Goal: Task Accomplishment & Management: Complete application form

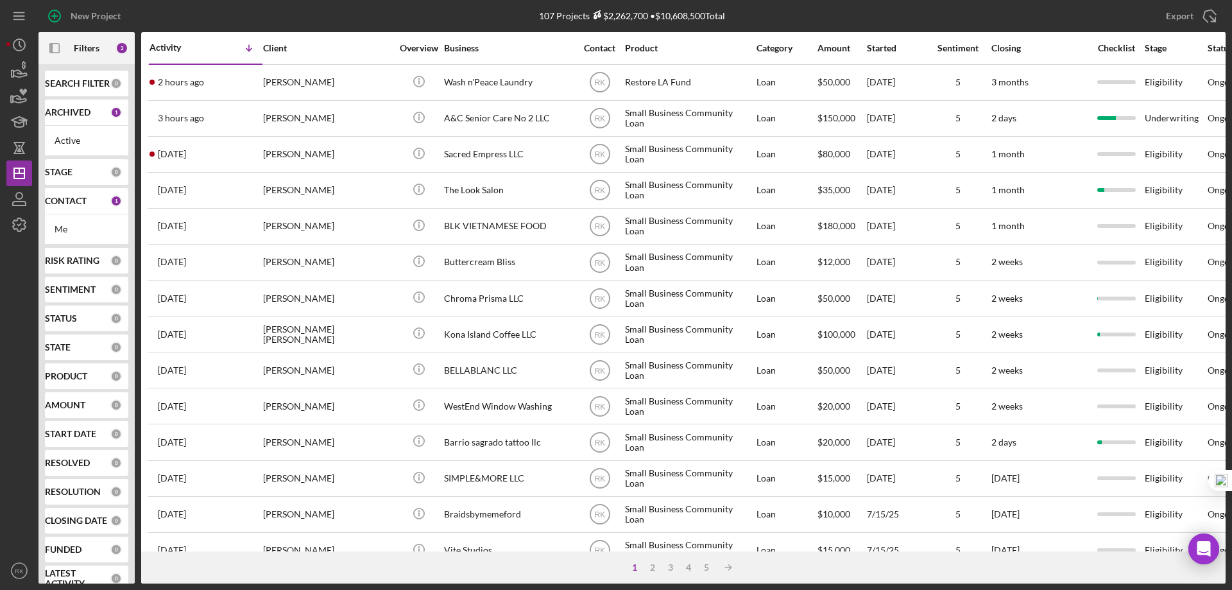
click at [80, 203] on b "CONTACT" at bounding box center [66, 201] width 42 height 10
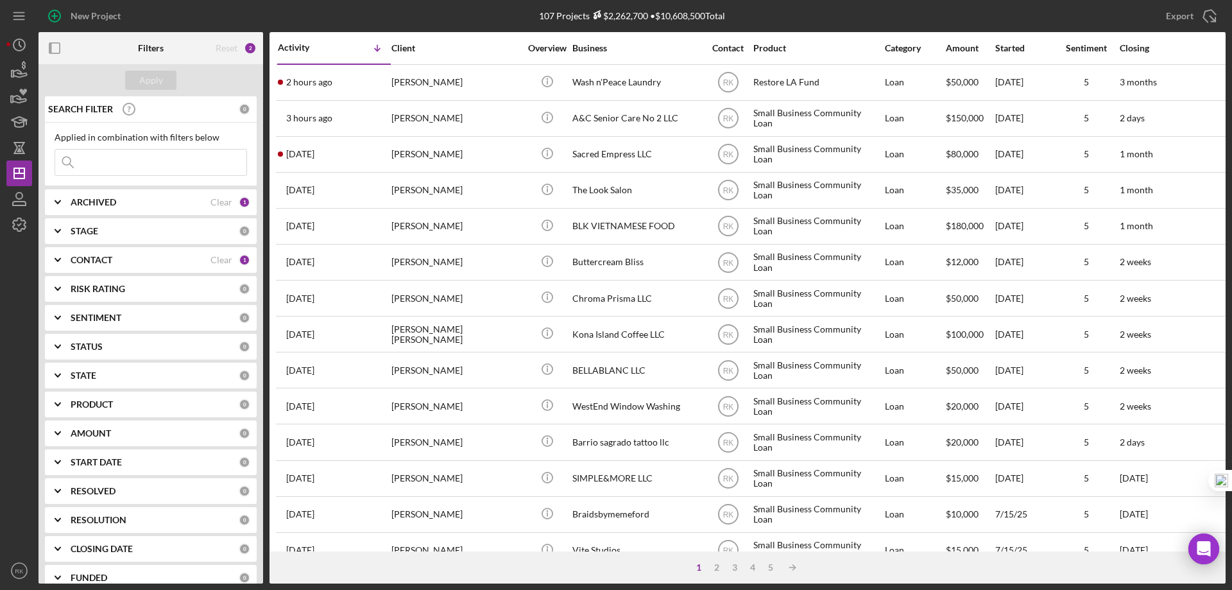
click at [103, 260] on b "CONTACT" at bounding box center [92, 260] width 42 height 10
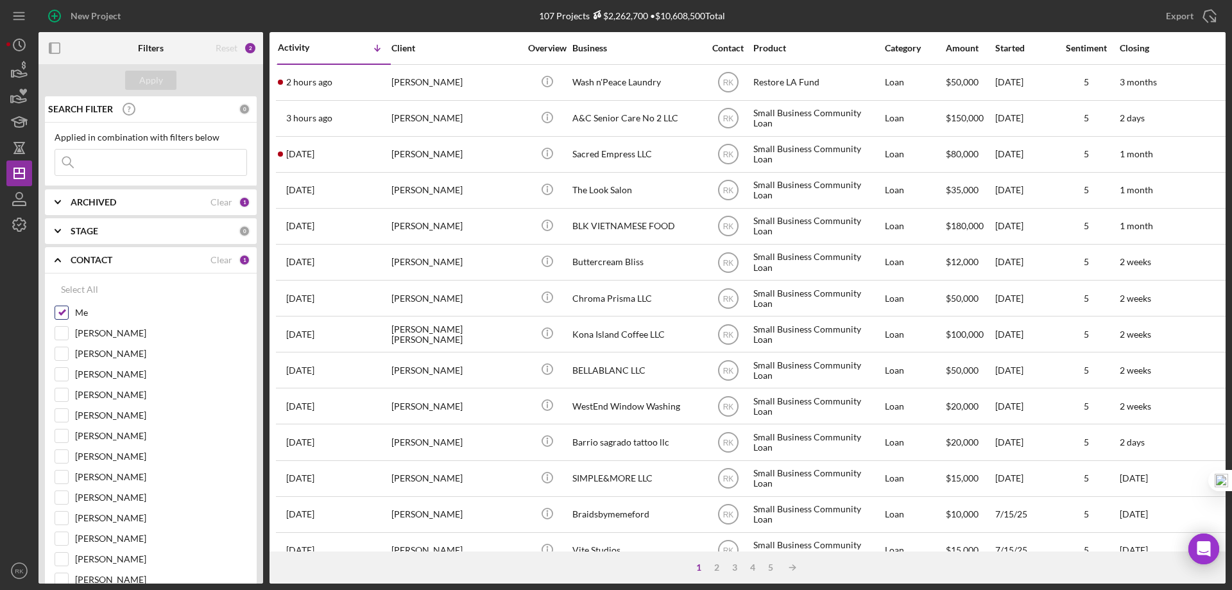
drag, startPoint x: 65, startPoint y: 313, endPoint x: 57, endPoint y: 346, distance: 33.8
click at [65, 313] on input "Me" at bounding box center [61, 312] width 13 height 13
checkbox input "false"
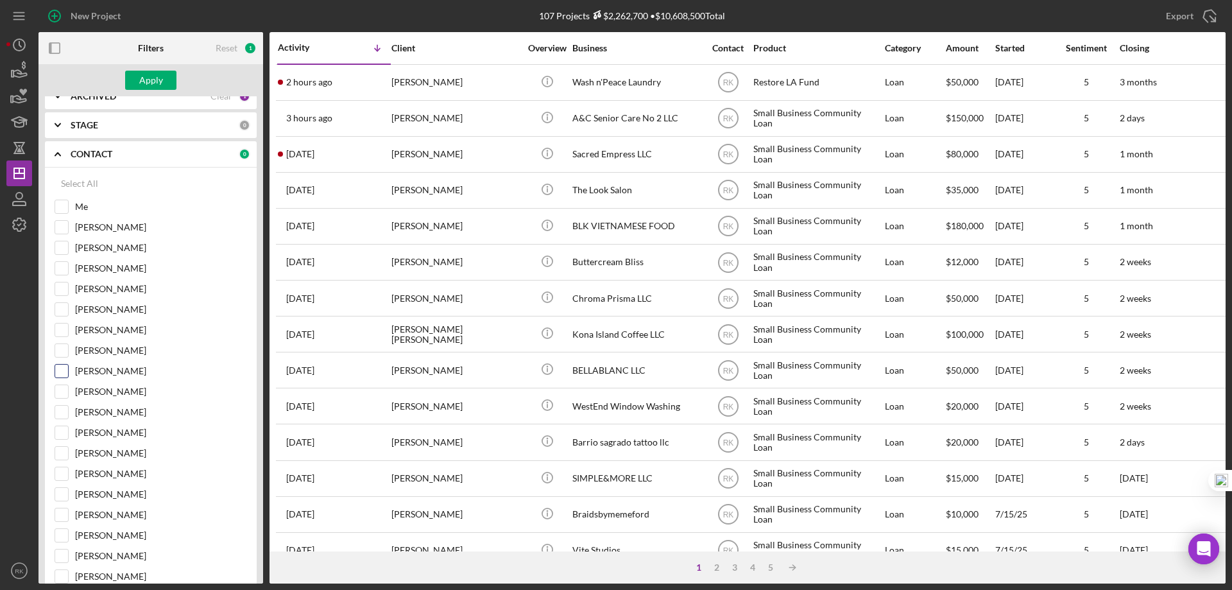
scroll to position [107, 0]
click at [58, 370] on input "[PERSON_NAME]" at bounding box center [61, 370] width 13 height 13
checkbox input "true"
click at [148, 83] on div "Apply" at bounding box center [151, 80] width 24 height 19
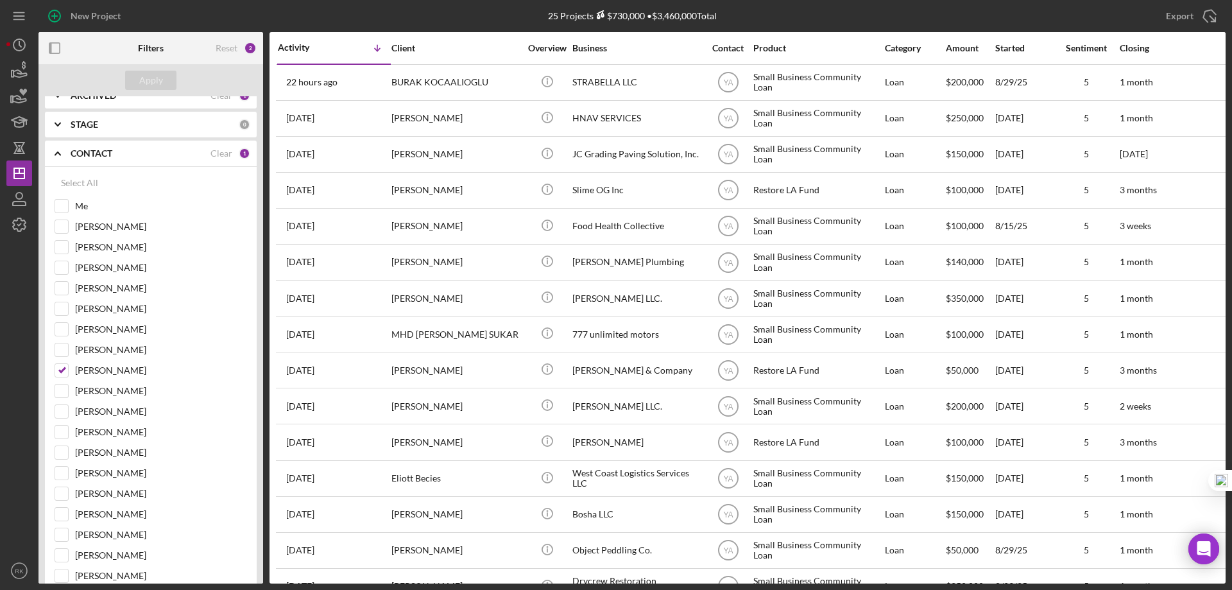
click at [56, 49] on icon "button" at bounding box center [54, 48] width 29 height 29
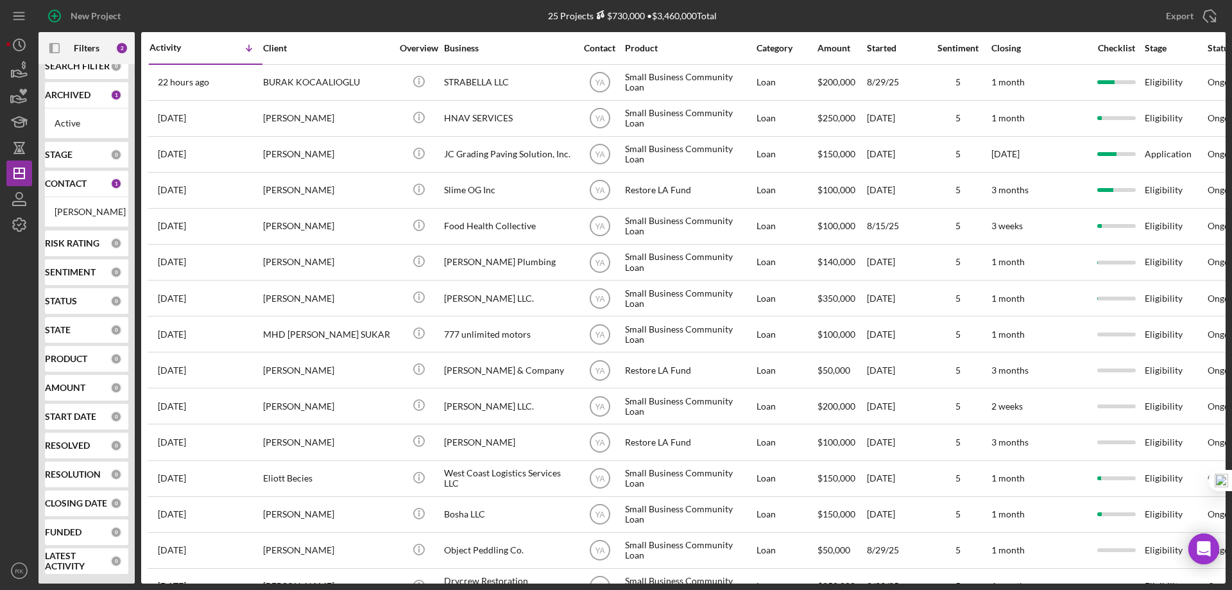
scroll to position [28, 0]
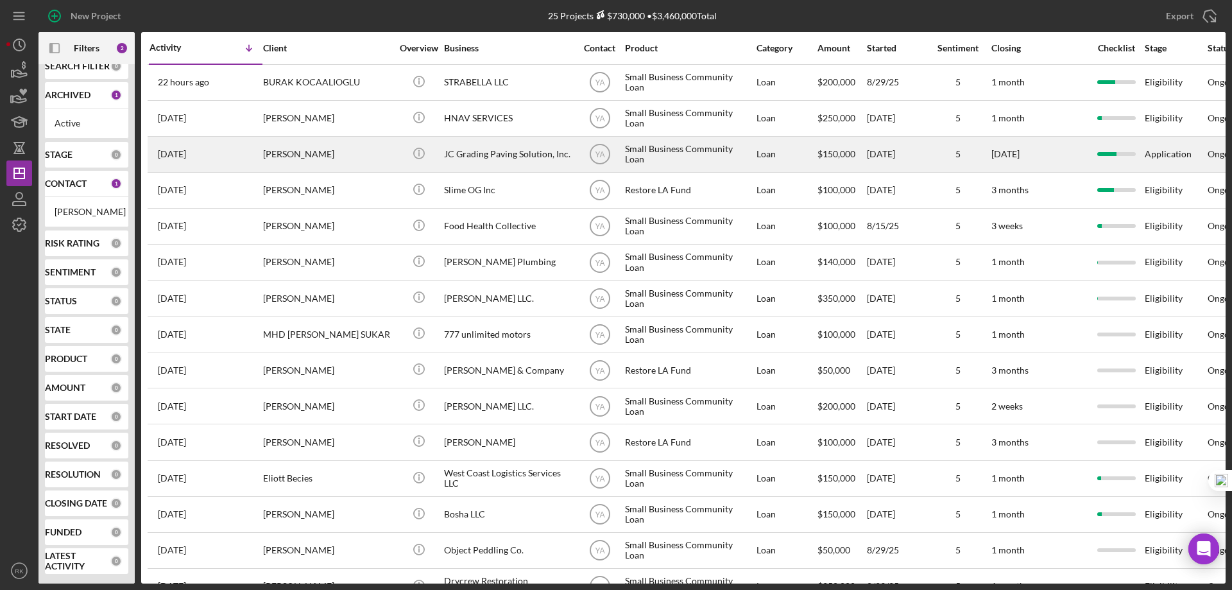
click at [500, 151] on div "JC Grading Paving Solution, Inc." at bounding box center [508, 154] width 128 height 34
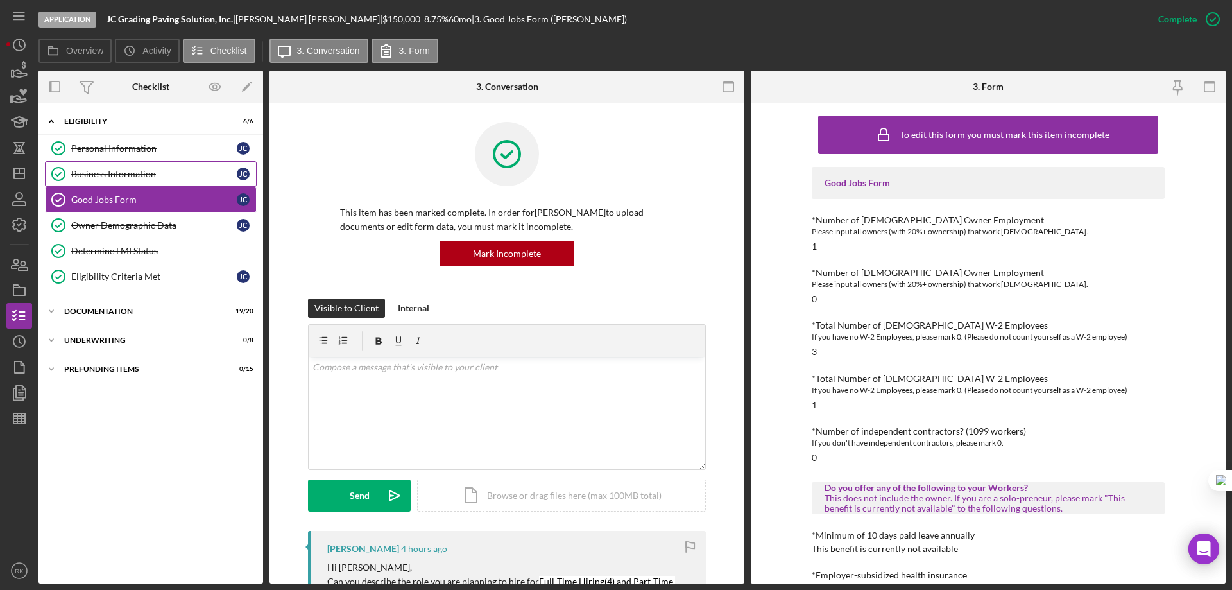
click at [104, 170] on div "Business Information" at bounding box center [154, 174] width 166 height 10
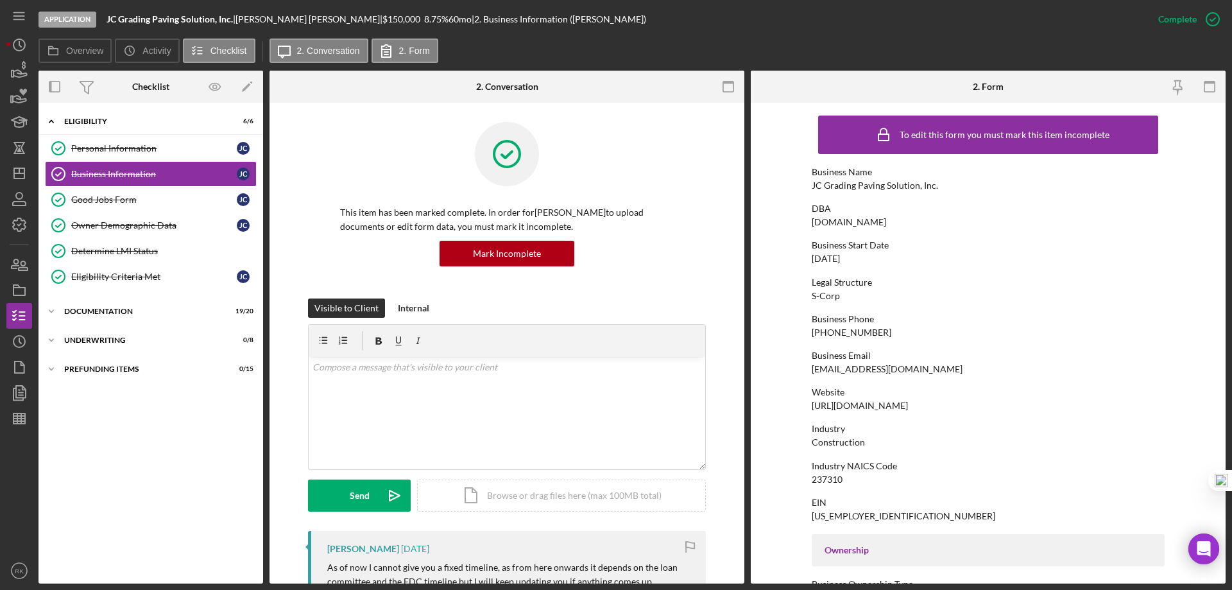
drag, startPoint x: 987, startPoint y: 407, endPoint x: 801, endPoint y: 405, distance: 186.1
click at [781, 407] on form "To edit this form you must mark this item incomplete Business Name JC Grading P…" at bounding box center [988, 343] width 475 height 481
copy div "[URL][DOMAIN_NAME]"
click at [83, 308] on div "Documentation" at bounding box center [155, 311] width 183 height 8
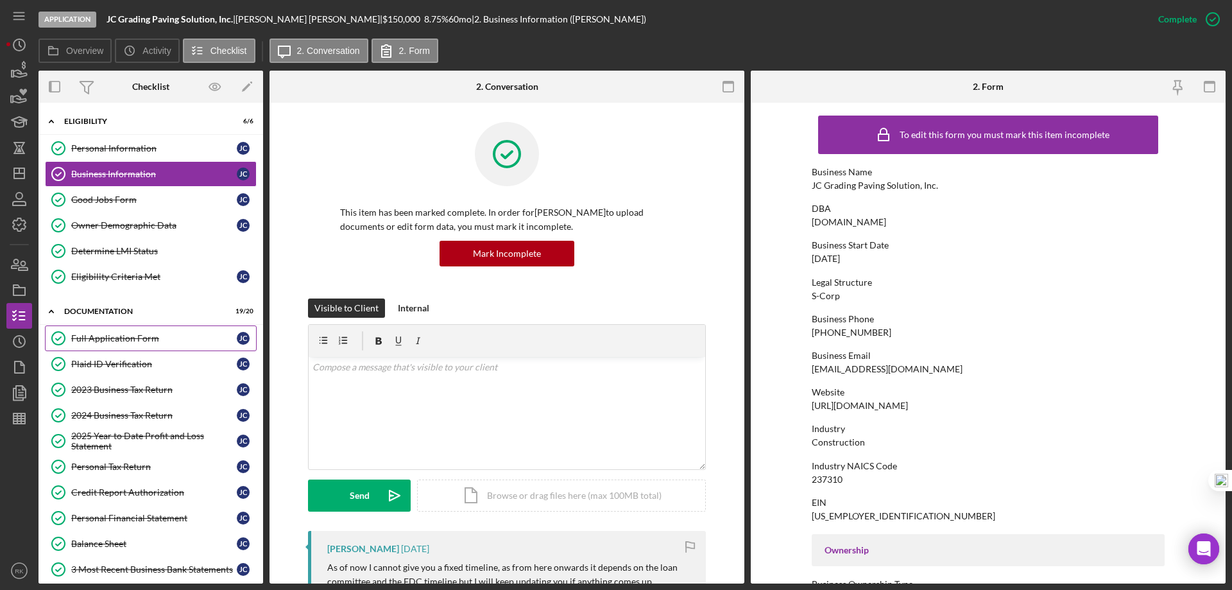
click at [103, 330] on link "Full Application Form Full Application Form [PERSON_NAME]" at bounding box center [151, 338] width 212 height 26
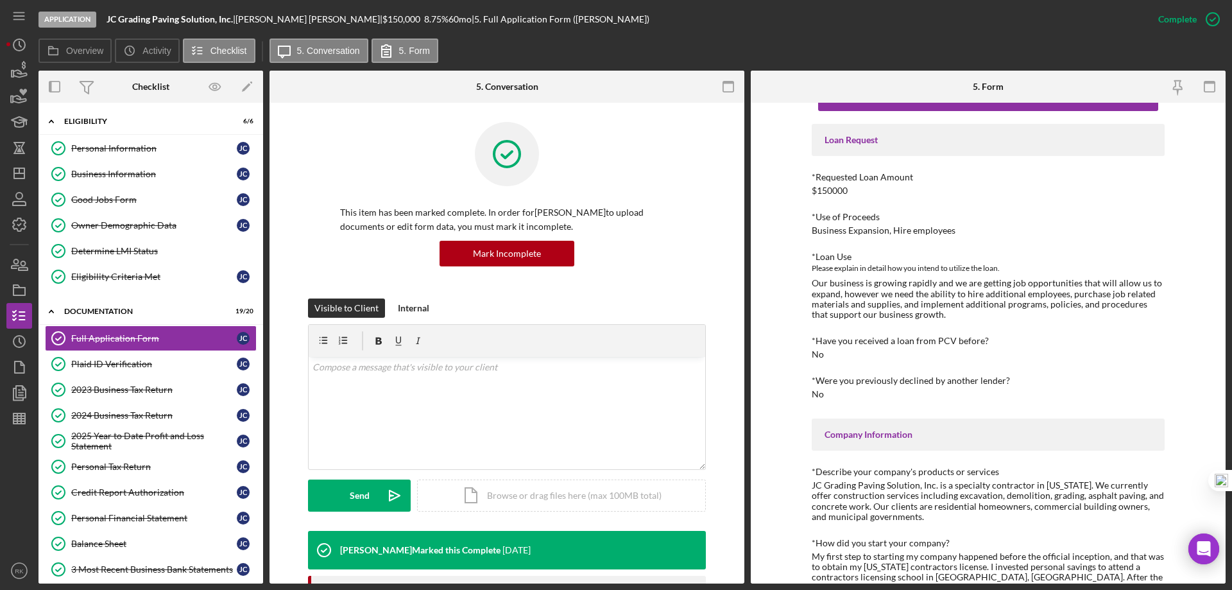
scroll to position [42, 0]
click at [135, 179] on div "Business Information" at bounding box center [154, 174] width 166 height 10
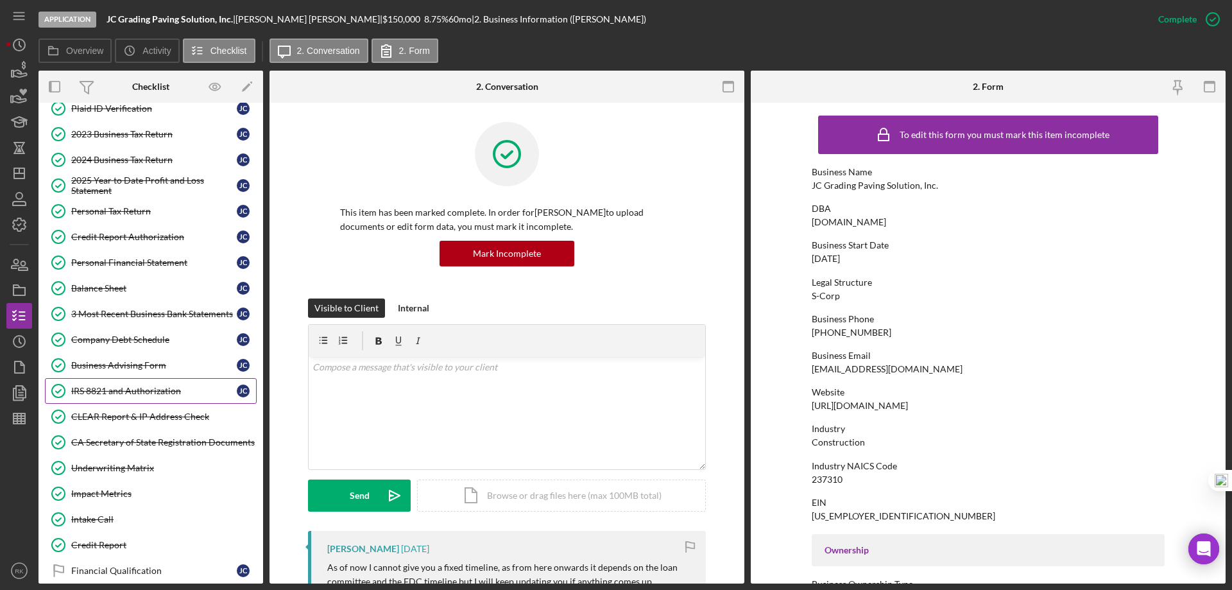
click at [128, 396] on link "IRS 8821 and Authorization IRS 8821 and Authorization [PERSON_NAME]" at bounding box center [151, 391] width 212 height 26
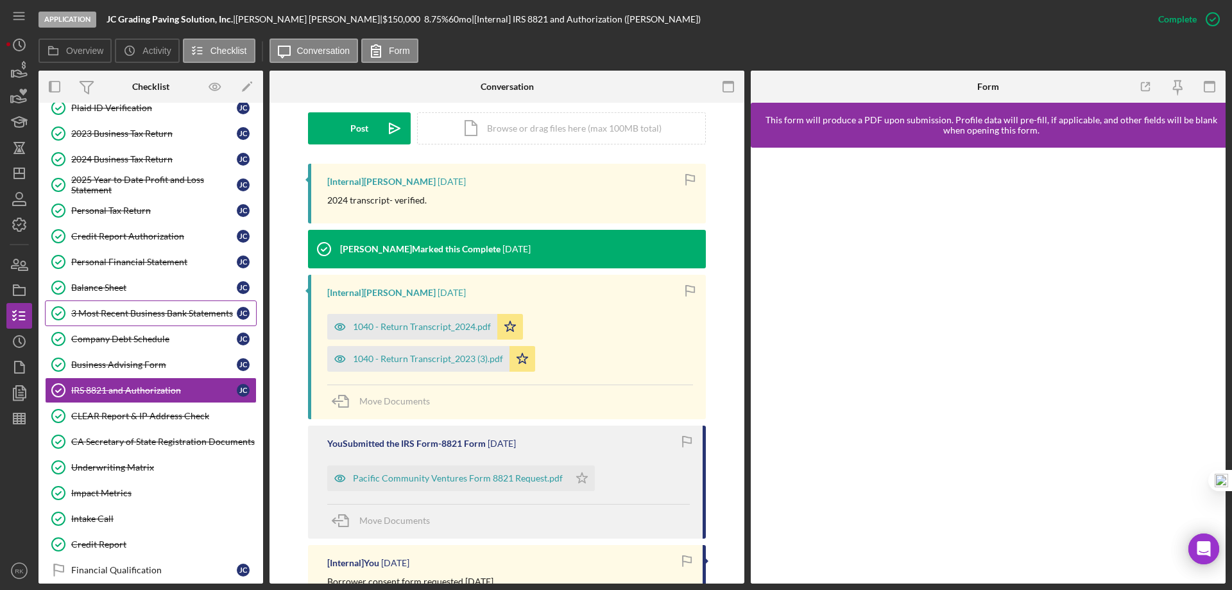
scroll to position [342, 0]
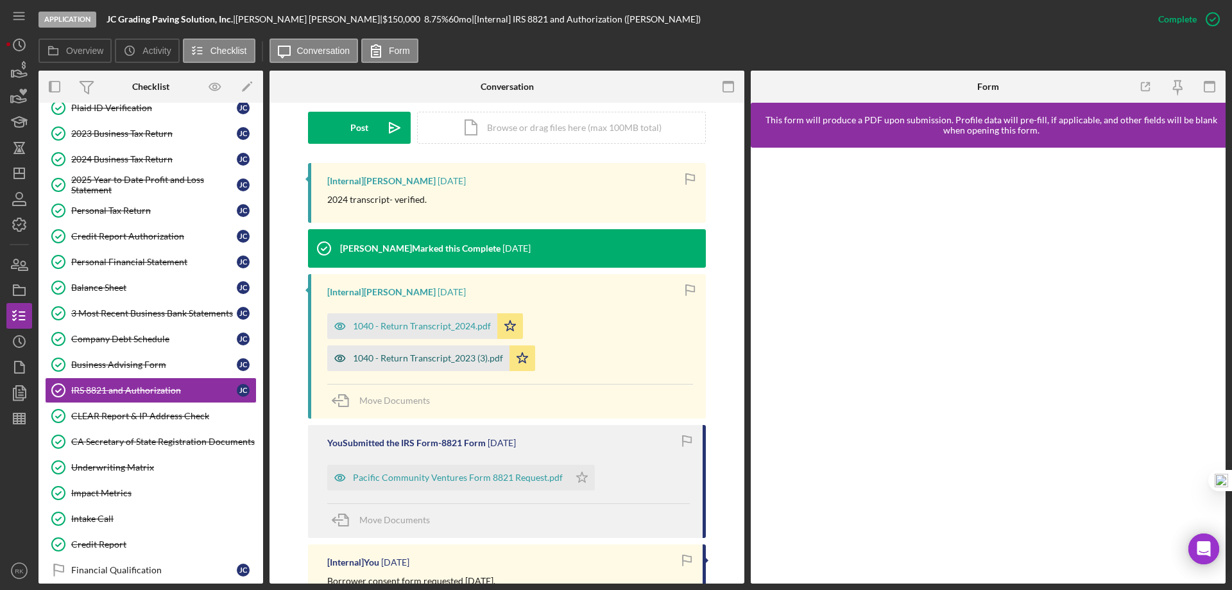
click at [434, 361] on div "1040 - Return Transcript_2023 (3).pdf" at bounding box center [428, 358] width 150 height 10
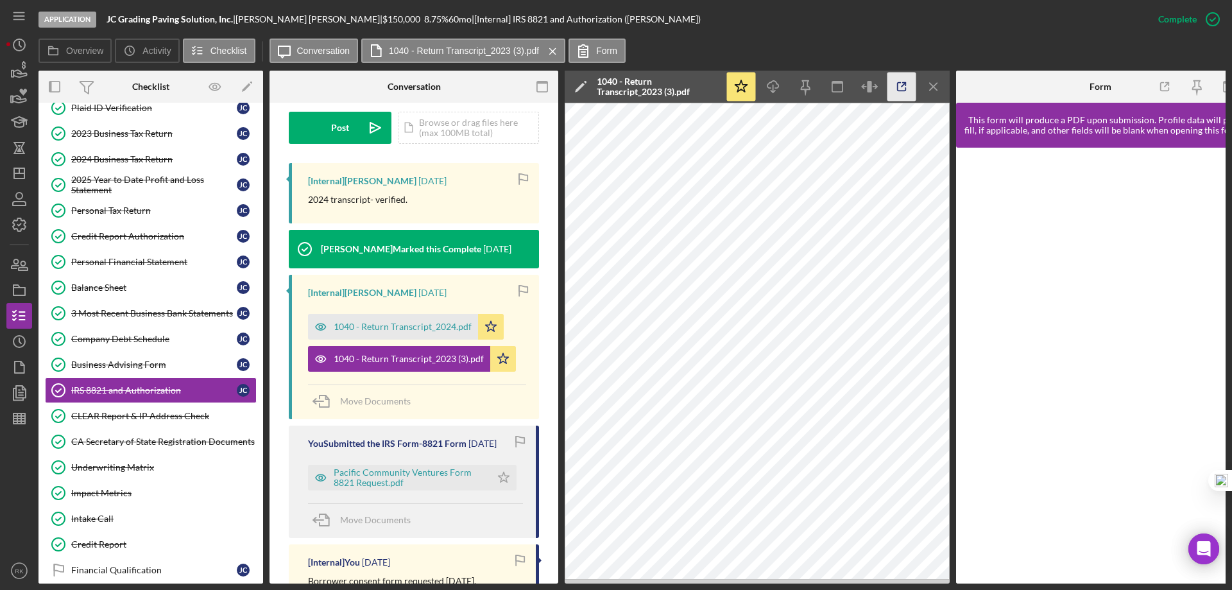
click at [898, 87] on icon "button" at bounding box center [902, 87] width 8 height 8
click at [399, 330] on div "1040 - Return Transcript_2024.pdf" at bounding box center [403, 326] width 138 height 10
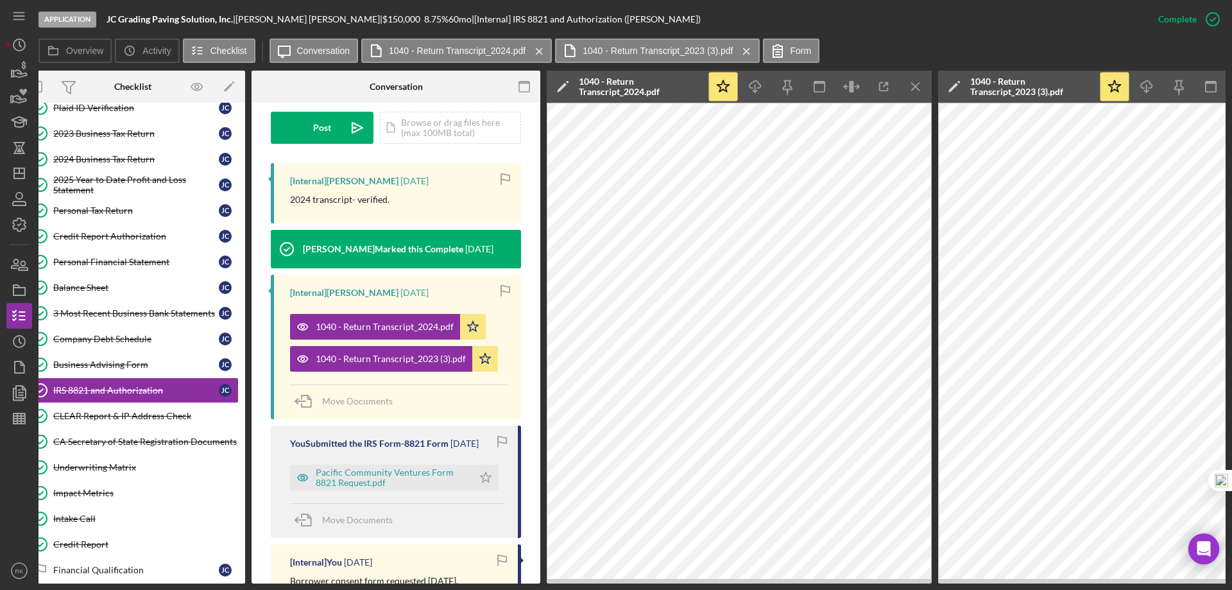
scroll to position [0, 0]
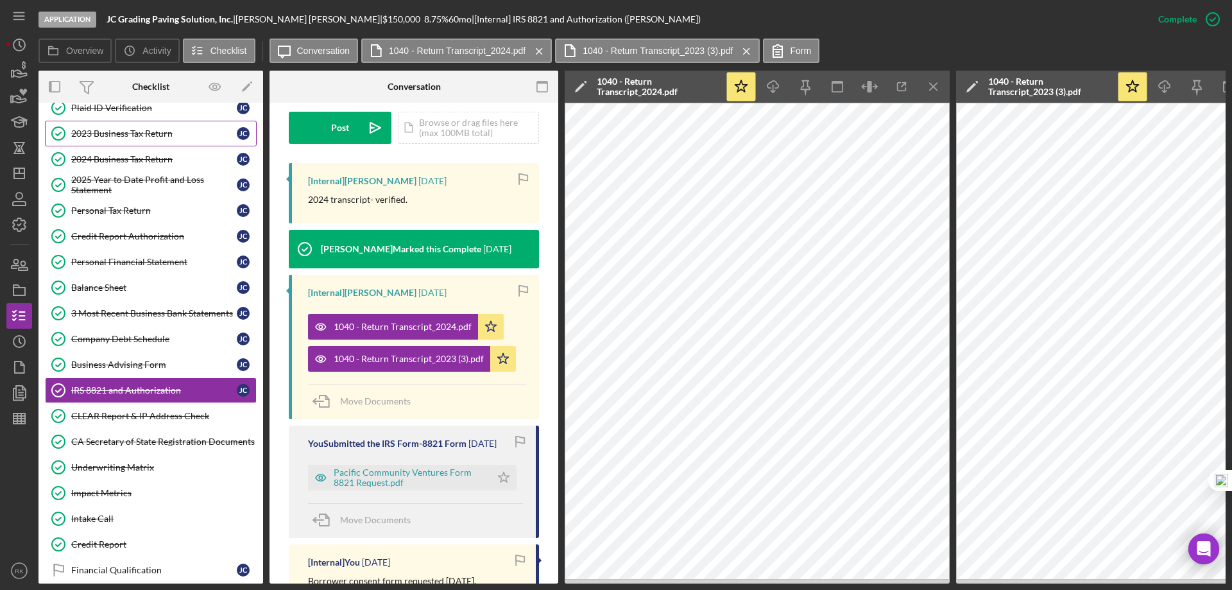
click at [117, 137] on div "2023 Business Tax Return" at bounding box center [154, 133] width 166 height 10
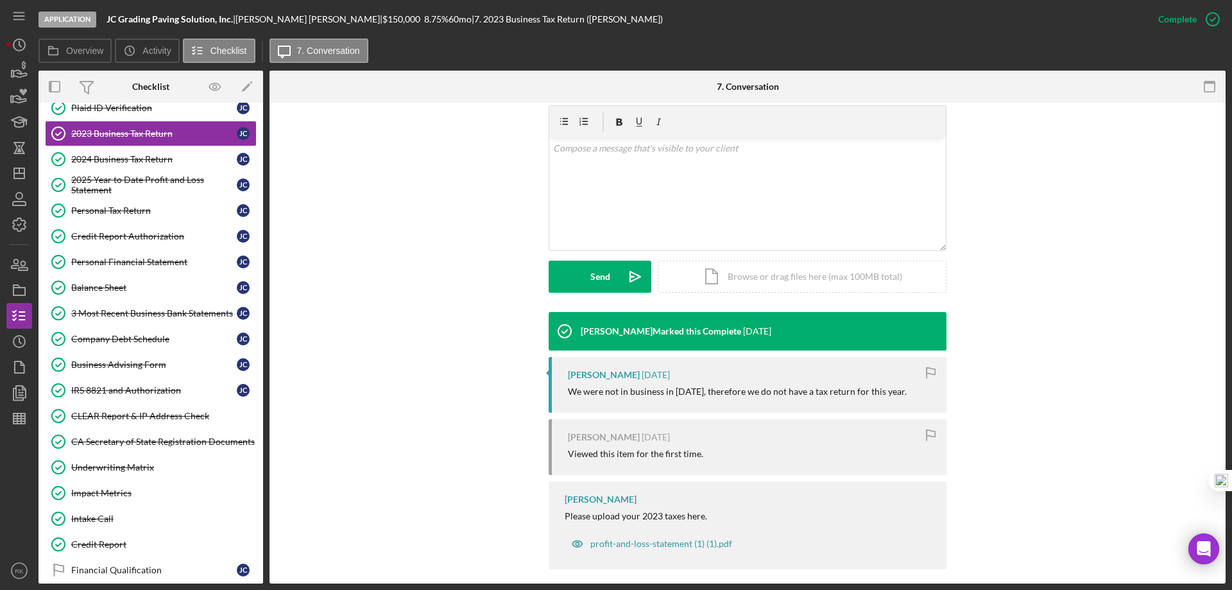
scroll to position [230, 0]
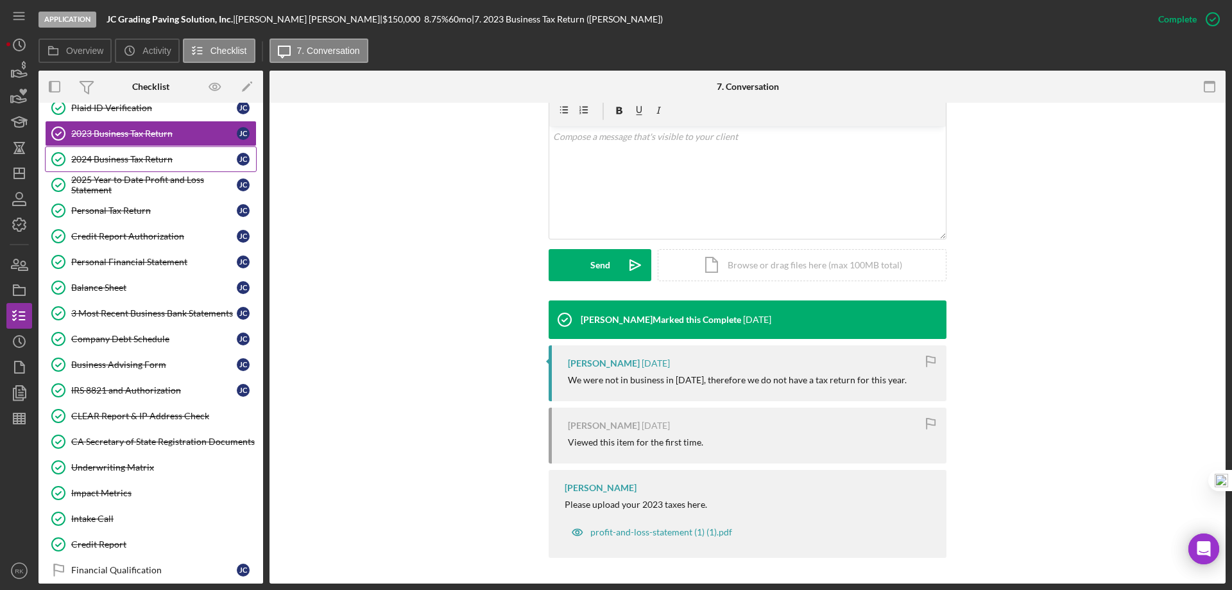
click at [130, 162] on div "2024 Business Tax Return" at bounding box center [154, 159] width 166 height 10
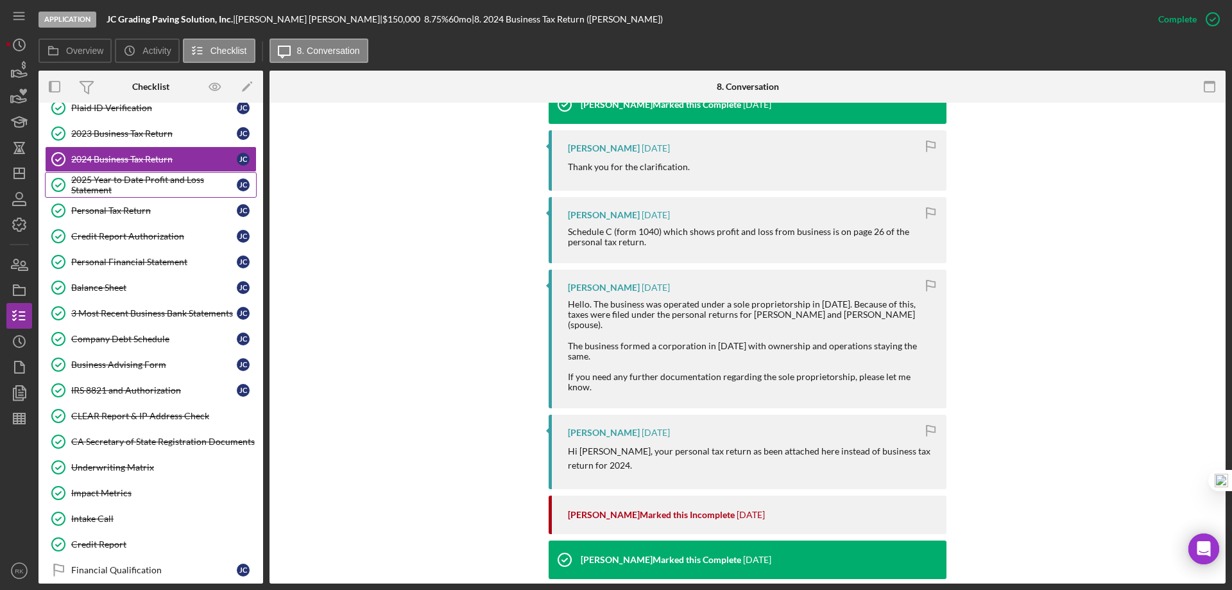
scroll to position [512, 0]
click at [105, 194] on div "2025 Year to Date Profit and Loss Statement" at bounding box center [154, 185] width 166 height 21
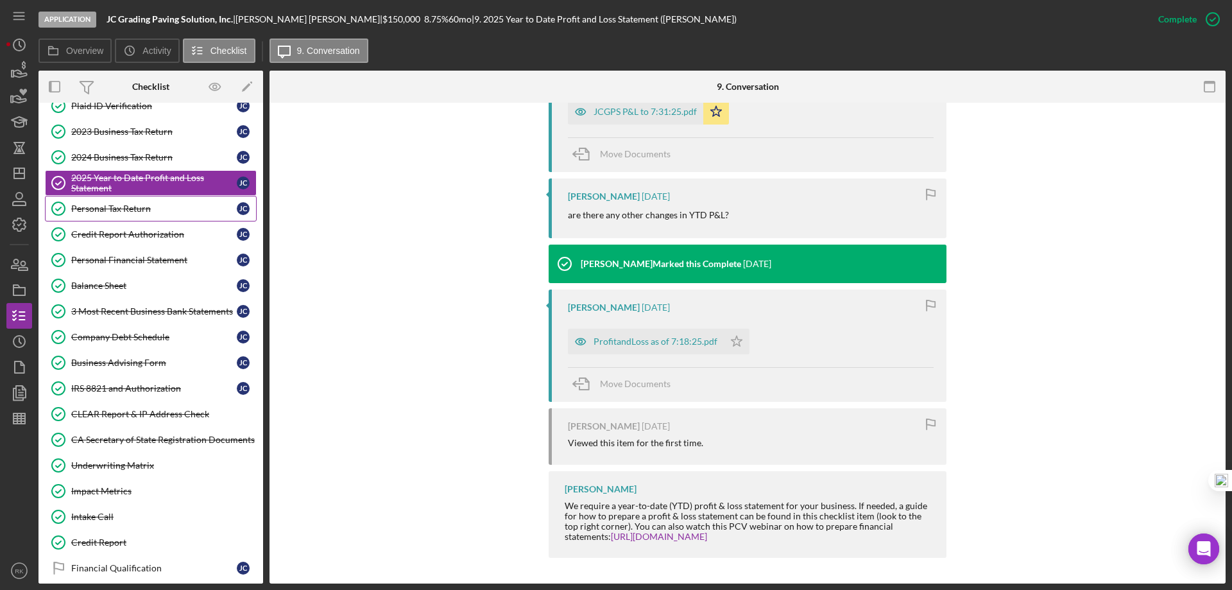
scroll to position [259, 0]
click at [136, 212] on div "Personal Tax Return" at bounding box center [154, 208] width 166 height 10
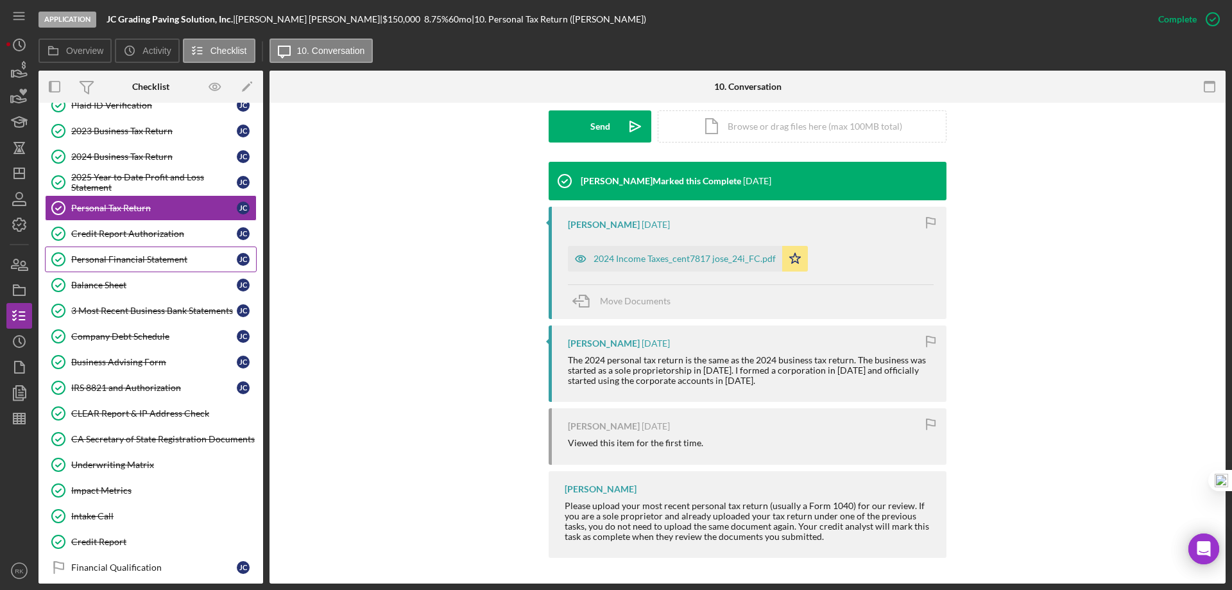
scroll to position [259, 0]
click at [114, 239] on link "Credit Report Authorization Credit Report Authorization [PERSON_NAME]" at bounding box center [151, 233] width 212 height 26
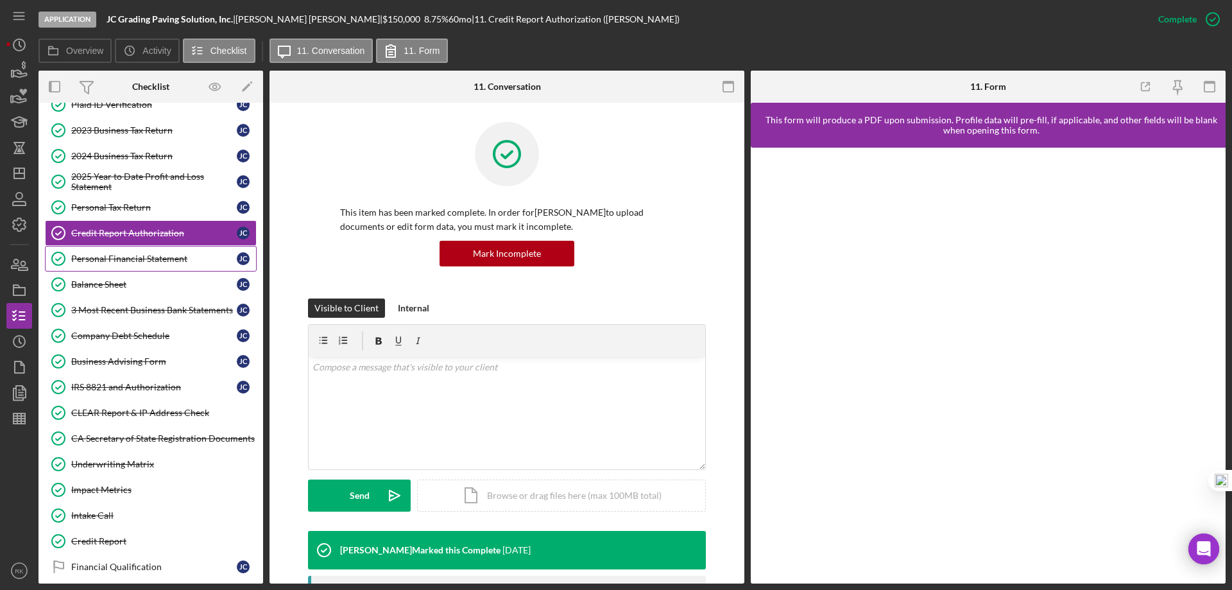
click at [136, 264] on link "Personal Financial Statement Personal Financial Statement [PERSON_NAME]" at bounding box center [151, 259] width 212 height 26
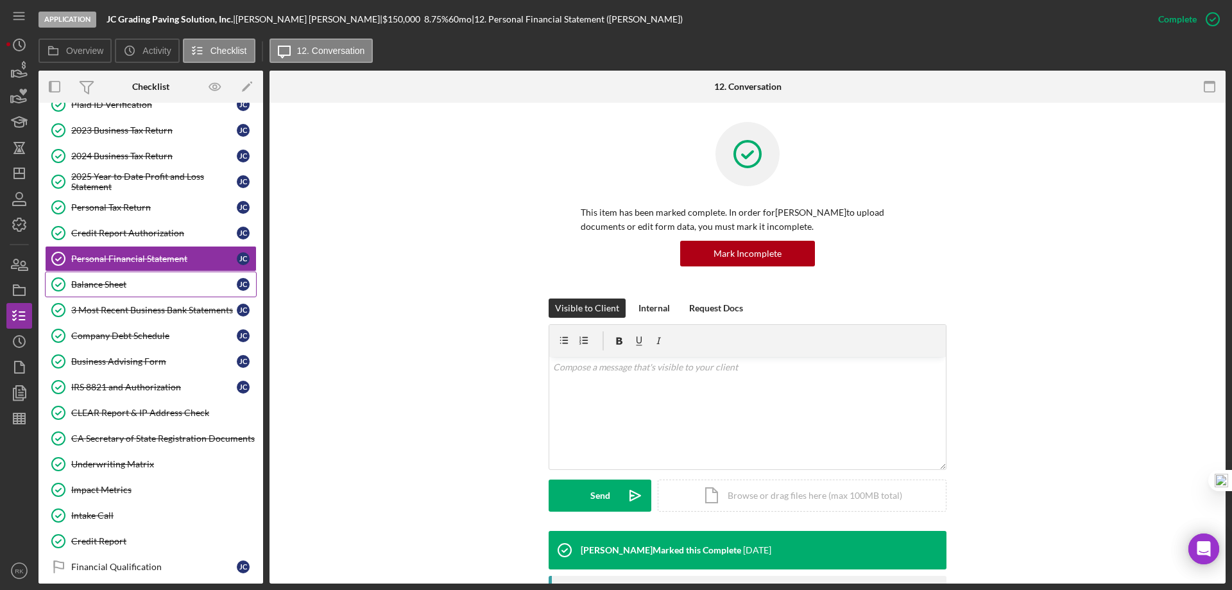
click at [124, 287] on div "Balance Sheet" at bounding box center [154, 284] width 166 height 10
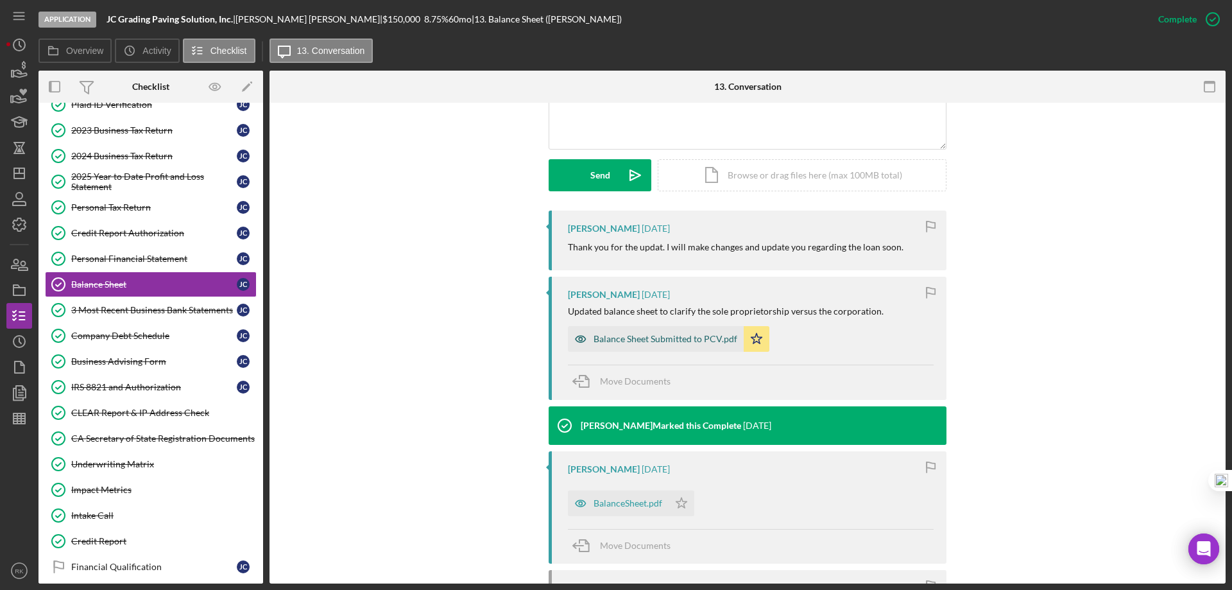
scroll to position [321, 0]
click at [638, 340] on div "Balance Sheet Submitted to PCV.pdf" at bounding box center [665, 338] width 144 height 10
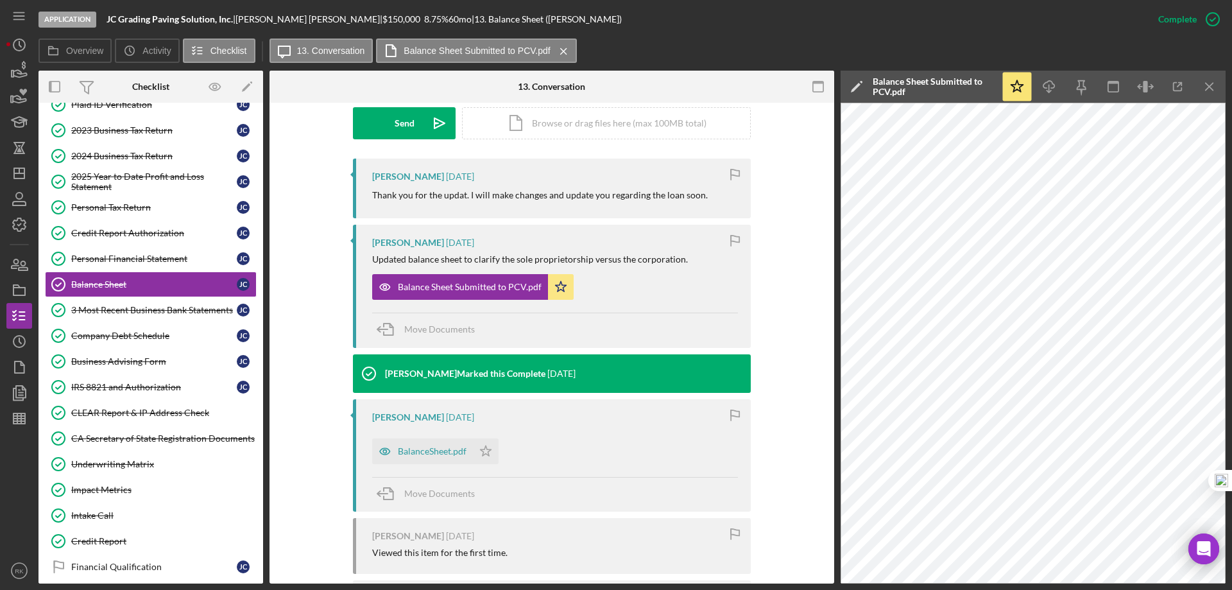
scroll to position [459, 0]
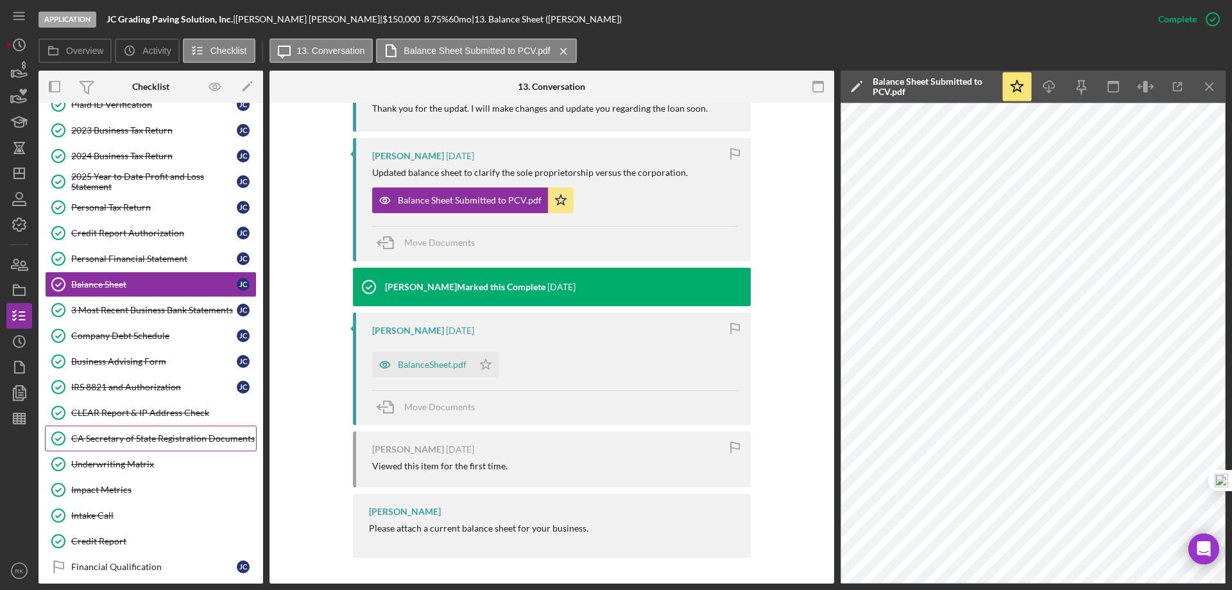
click at [123, 439] on div "CA Secretary of State Registration Documents" at bounding box center [163, 438] width 185 height 10
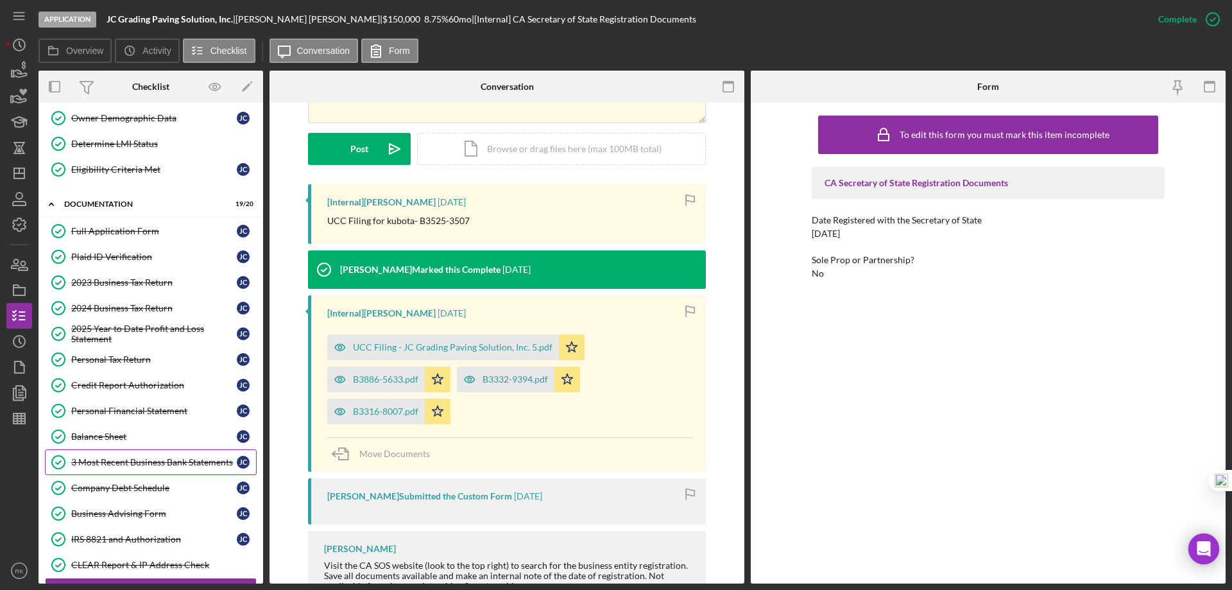
scroll to position [149, 0]
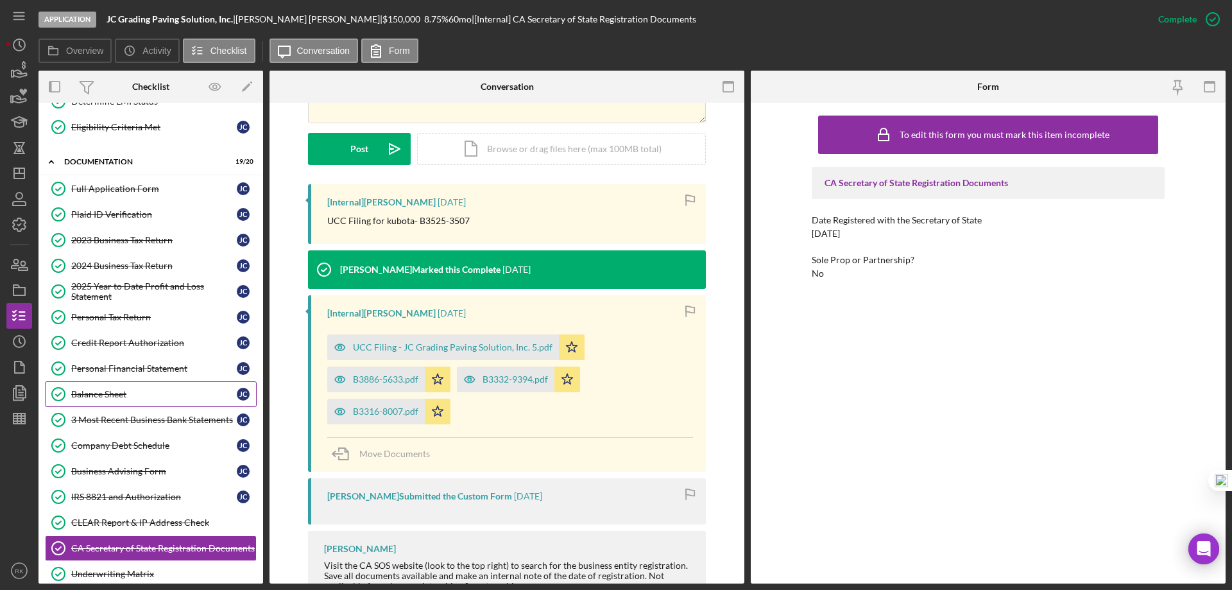
click at [114, 395] on div "Balance Sheet" at bounding box center [154, 394] width 166 height 10
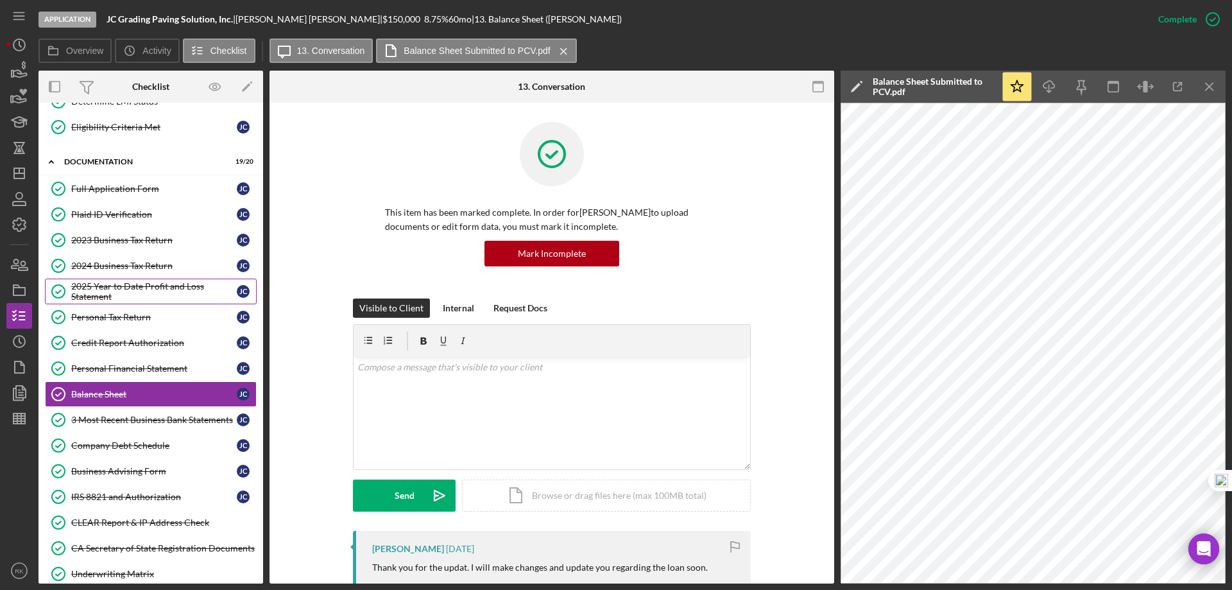
click at [125, 291] on div "2025 Year to Date Profit and Loss Statement" at bounding box center [154, 291] width 166 height 21
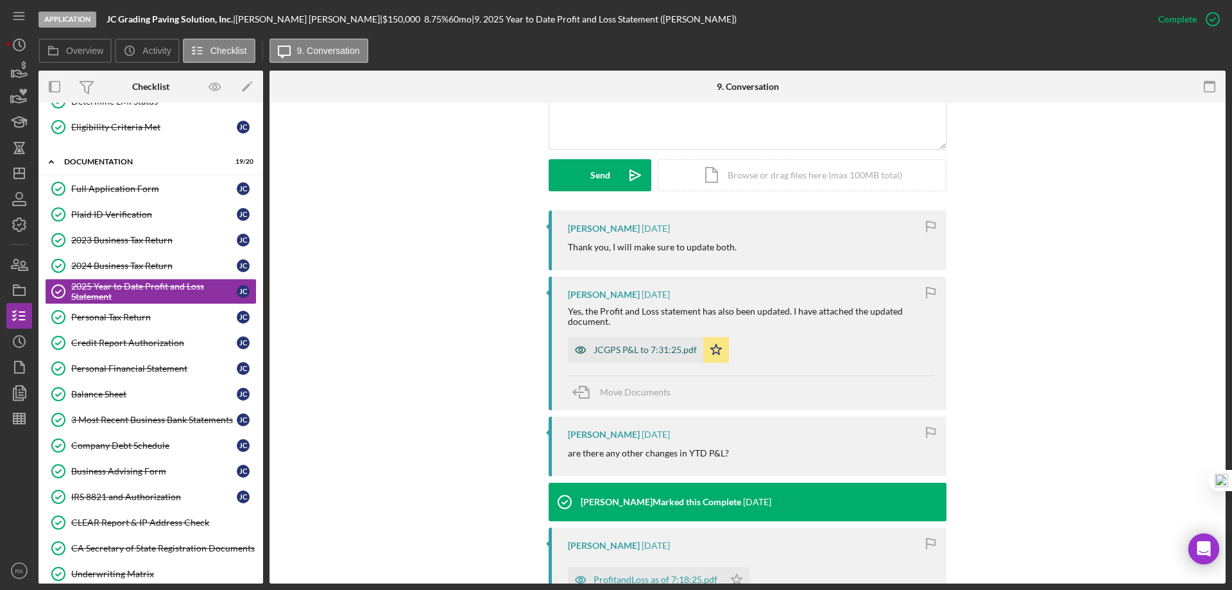
scroll to position [321, 0]
click at [622, 352] on div "JCGPS P&L to 7:31:25.pdf" at bounding box center [644, 349] width 103 height 10
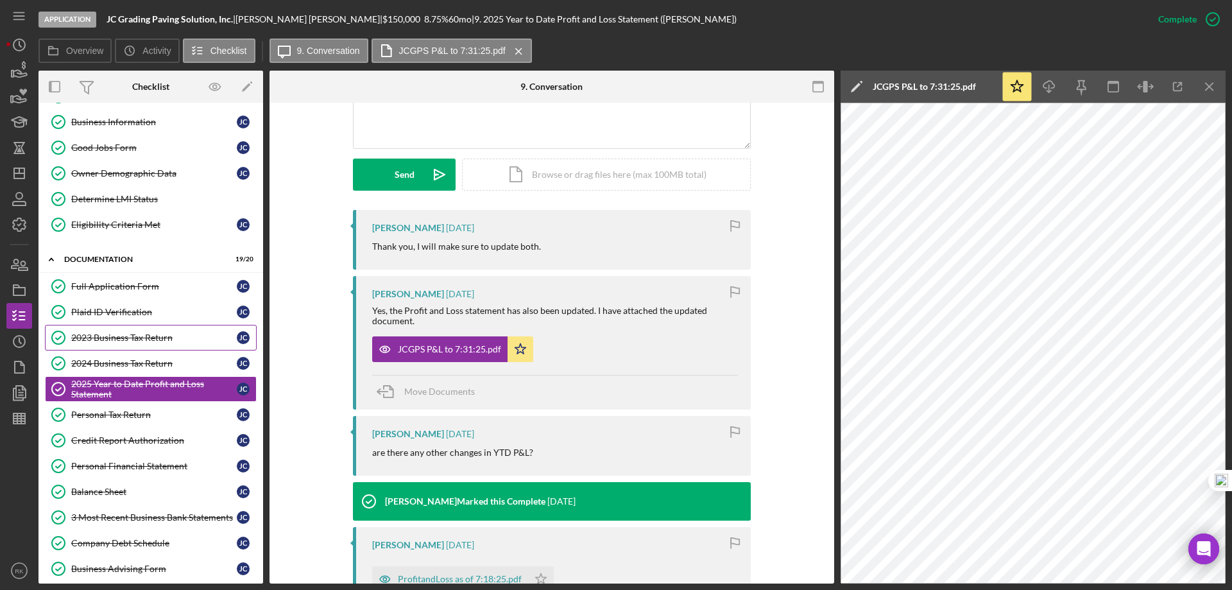
scroll to position [0, 0]
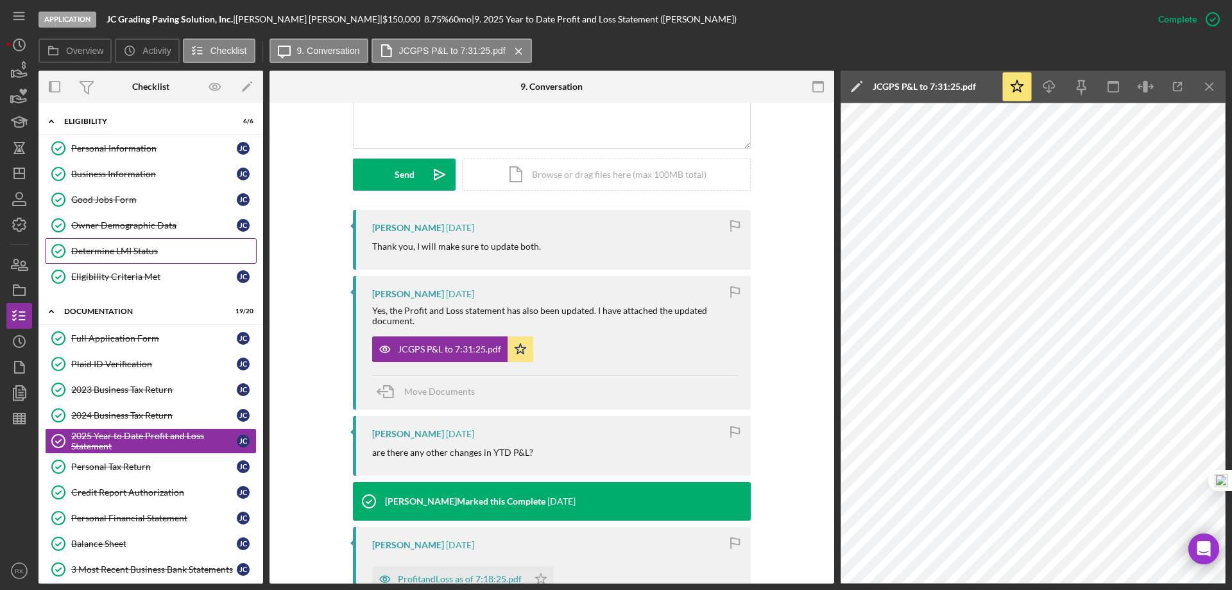
click at [130, 259] on link "Determine LMI Status Determine LMI Status" at bounding box center [151, 251] width 212 height 26
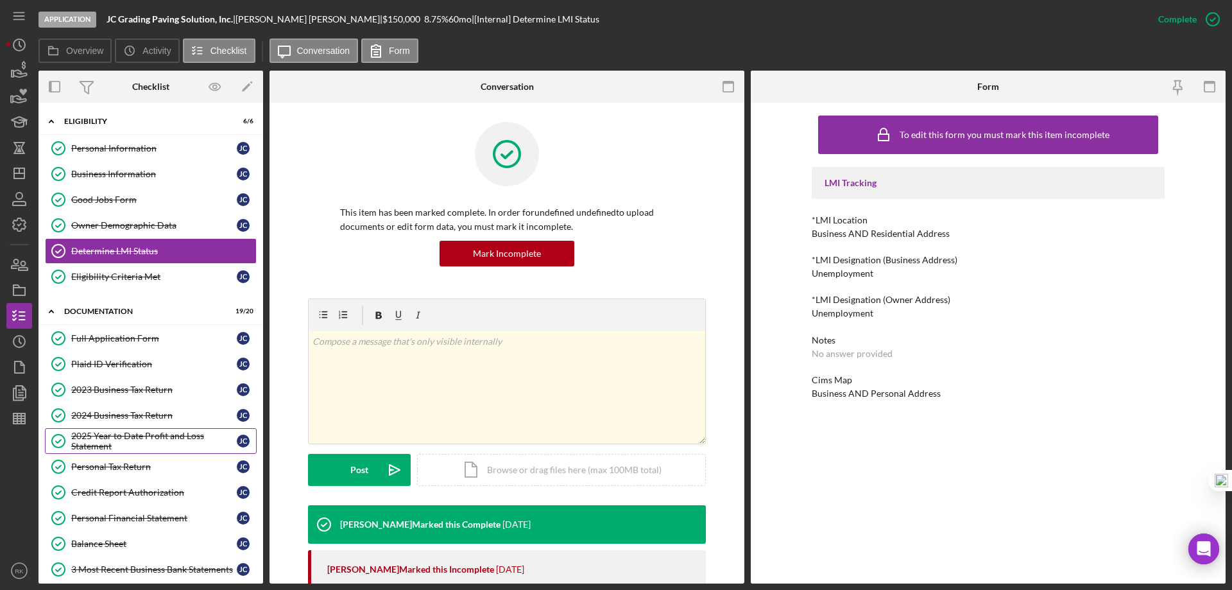
click at [121, 440] on div "2025 Year to Date Profit and Loss Statement" at bounding box center [154, 441] width 166 height 21
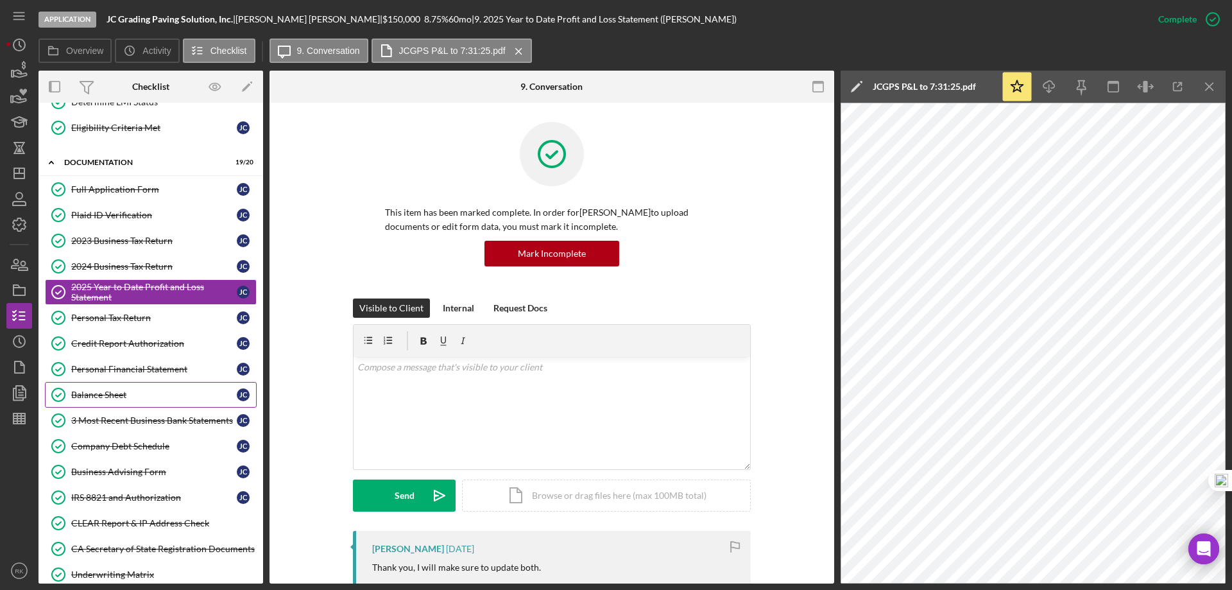
scroll to position [149, 0]
click at [100, 393] on div "Balance Sheet" at bounding box center [154, 394] width 166 height 10
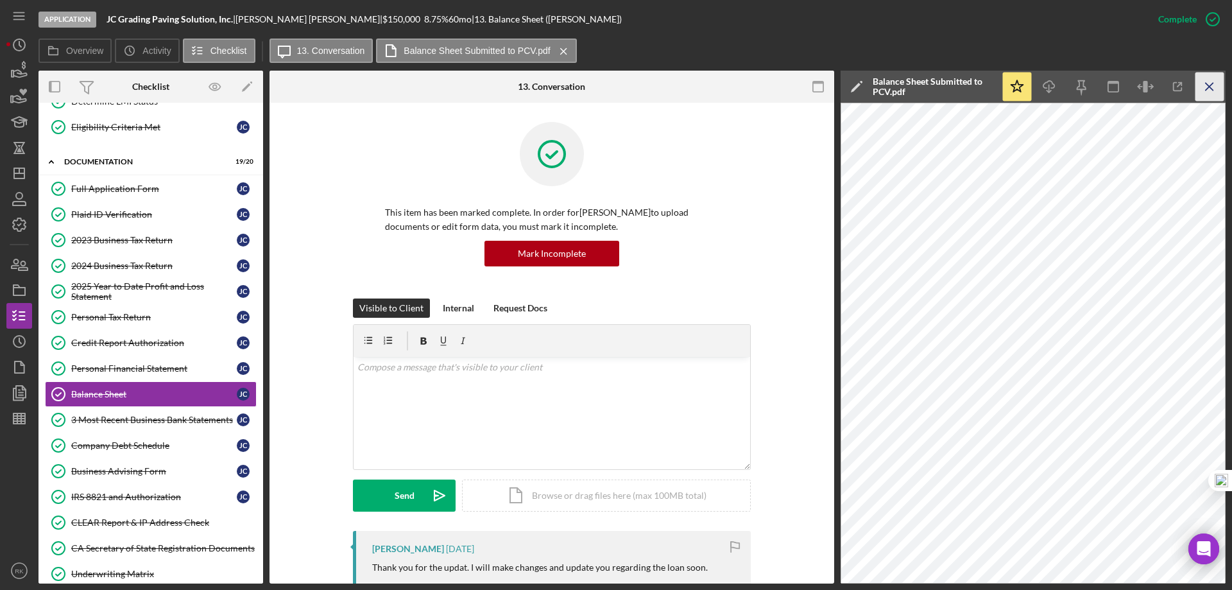
click at [1208, 88] on line "button" at bounding box center [1209, 86] width 7 height 7
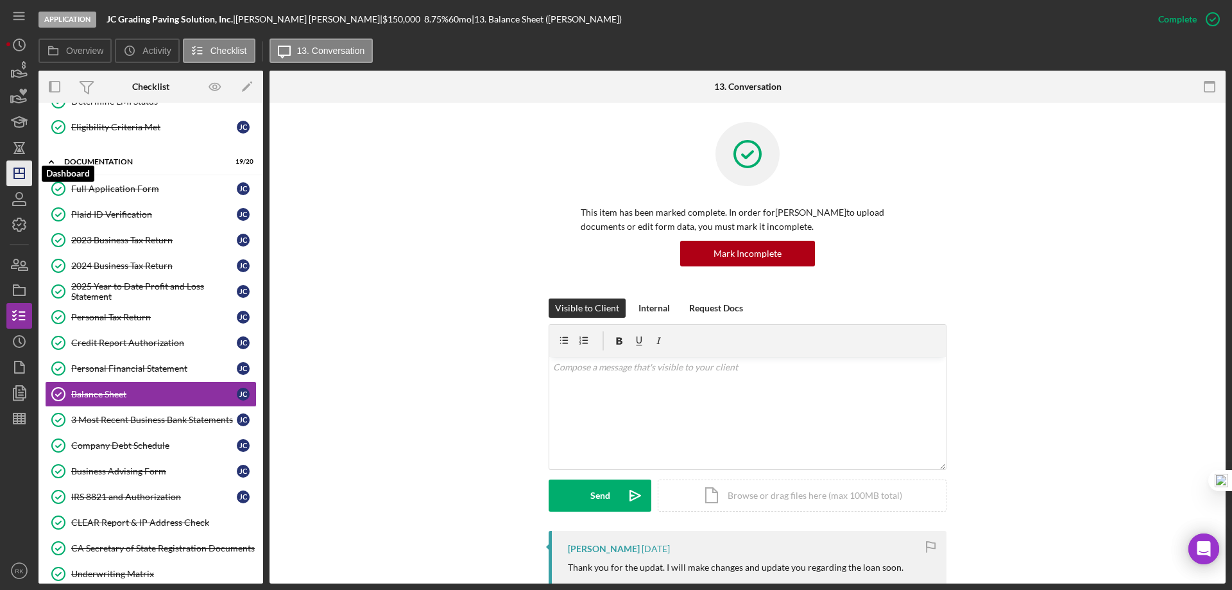
drag, startPoint x: 17, startPoint y: 176, endPoint x: 37, endPoint y: 173, distance: 20.8
click at [17, 176] on icon "Icon/Dashboard" at bounding box center [19, 173] width 32 height 32
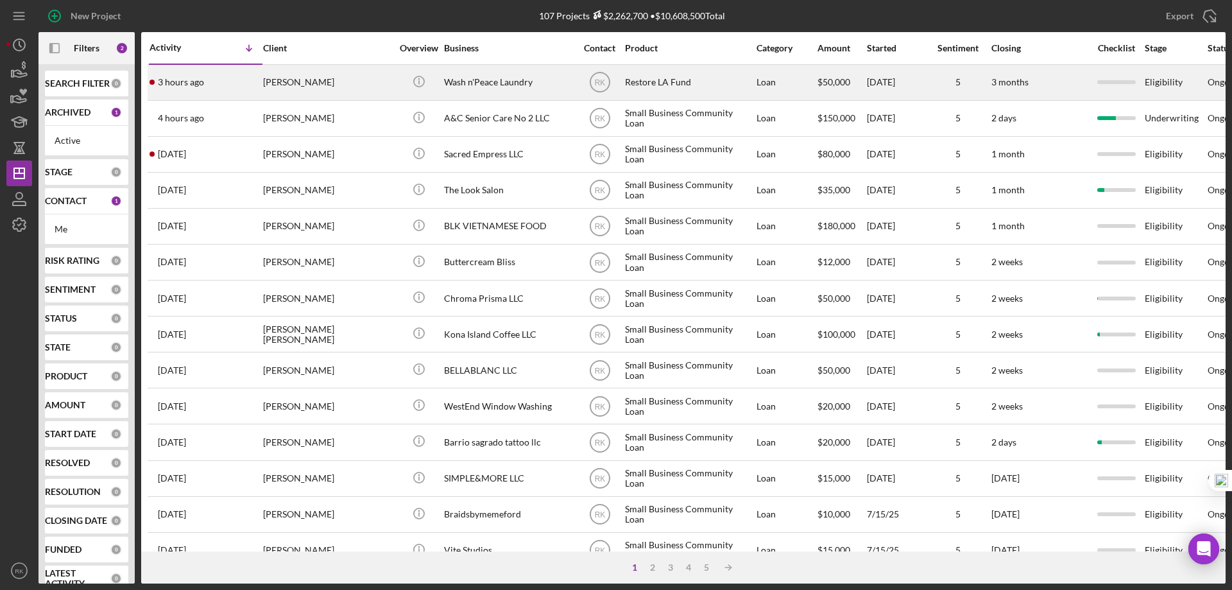
click at [509, 85] on div "Wash n'Peace Laundry" at bounding box center [508, 82] width 128 height 34
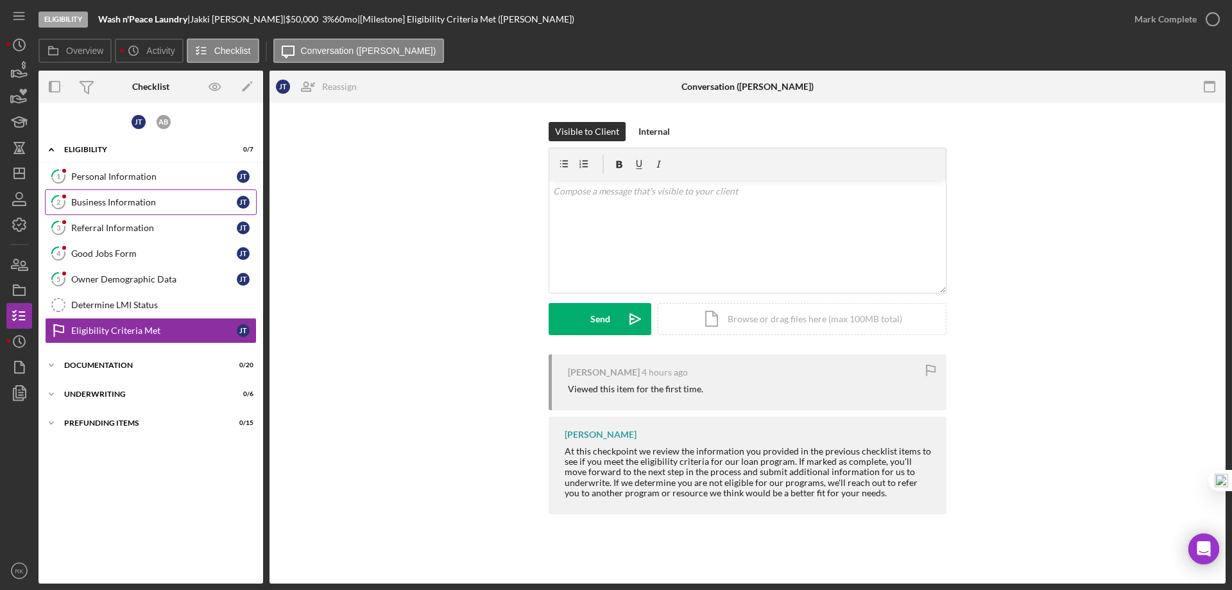
drag, startPoint x: 129, startPoint y: 202, endPoint x: 235, endPoint y: 208, distance: 106.7
click at [129, 201] on div "Business Information" at bounding box center [154, 202] width 166 height 10
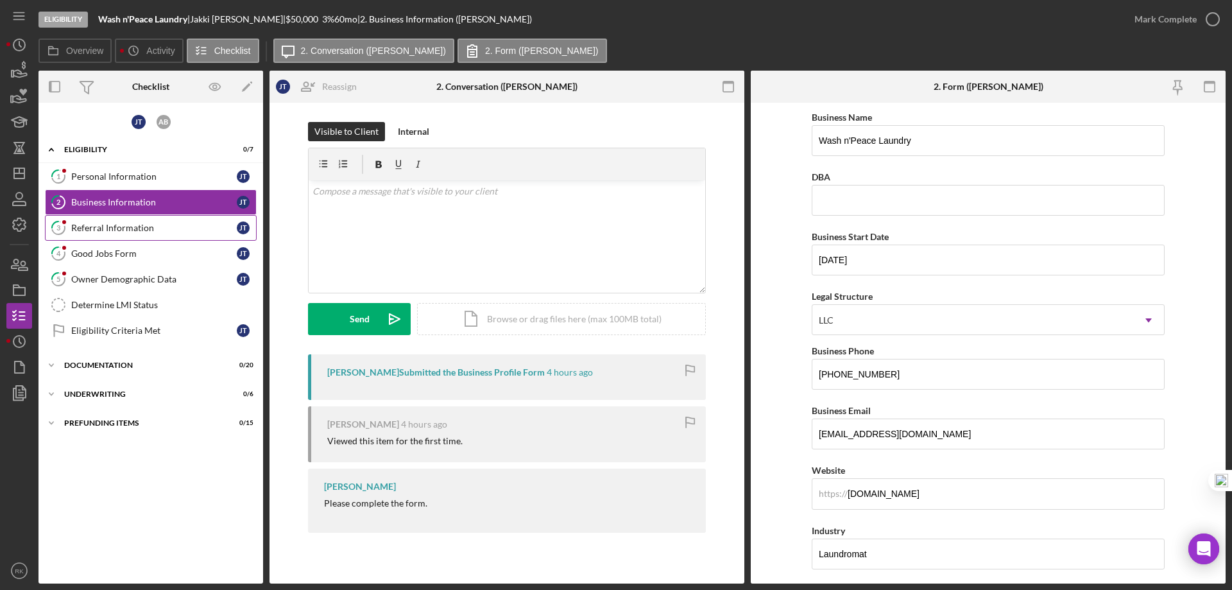
drag, startPoint x: 117, startPoint y: 235, endPoint x: 255, endPoint y: 243, distance: 138.8
click at [117, 234] on link "3 Referral Information [PERSON_NAME]" at bounding box center [151, 228] width 212 height 26
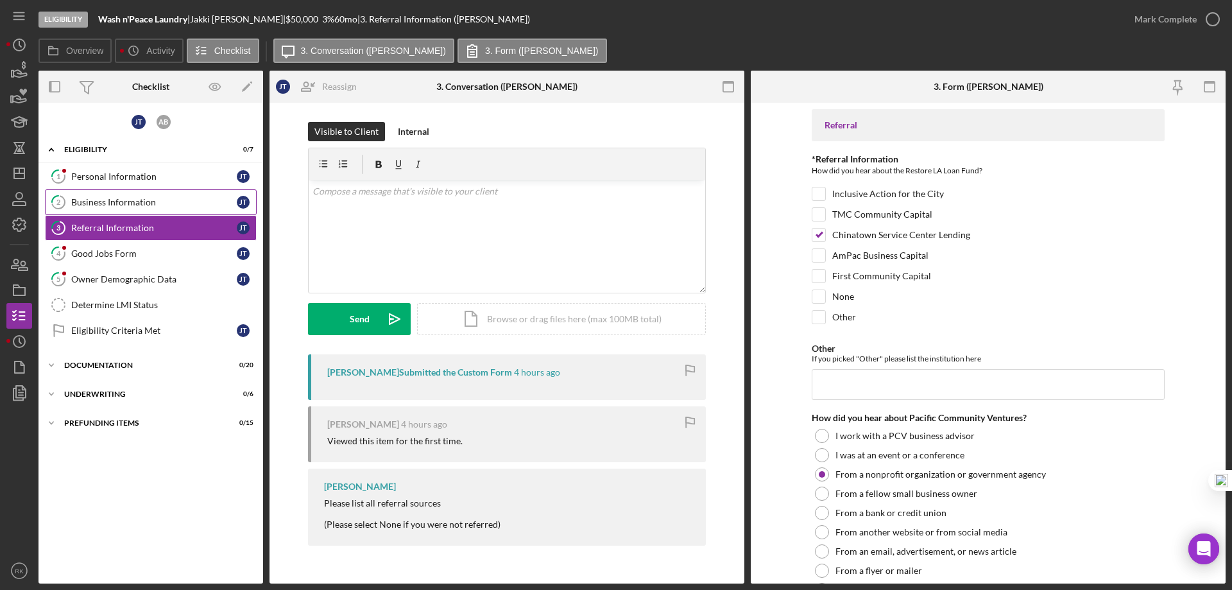
drag, startPoint x: 143, startPoint y: 206, endPoint x: 207, endPoint y: 203, distance: 64.2
click at [144, 205] on div "Business Information" at bounding box center [154, 202] width 166 height 10
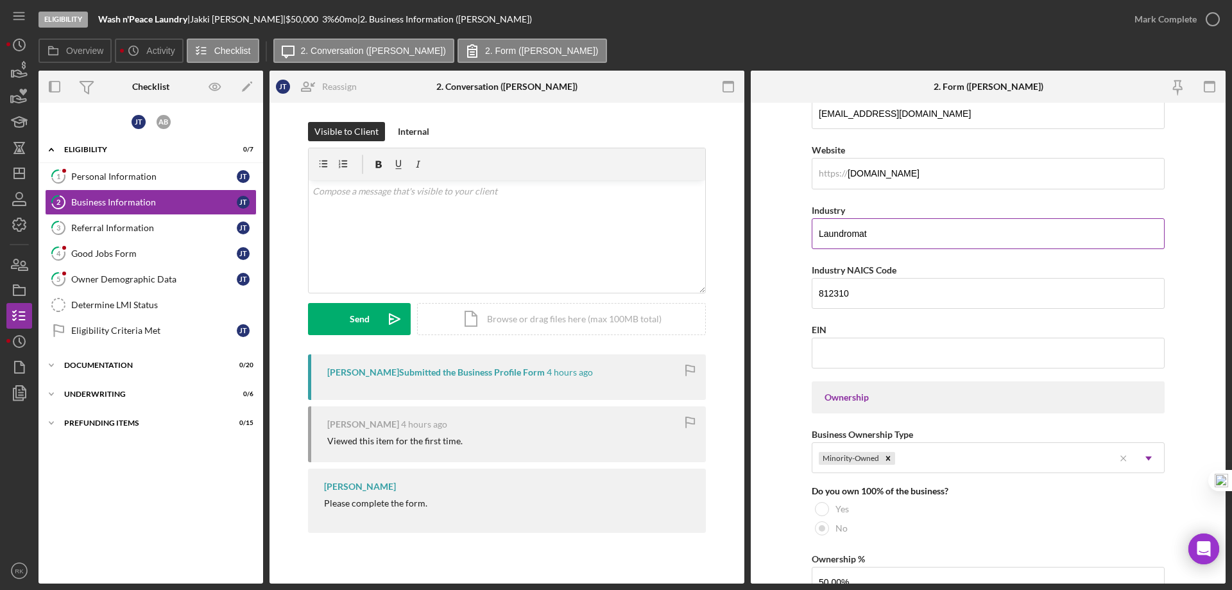
scroll to position [321, 0]
drag, startPoint x: 875, startPoint y: 230, endPoint x: 821, endPoint y: 230, distance: 53.3
click at [817, 230] on input "Laundromat" at bounding box center [988, 233] width 353 height 31
click at [8, 169] on icon "Icon/Dashboard" at bounding box center [19, 173] width 32 height 32
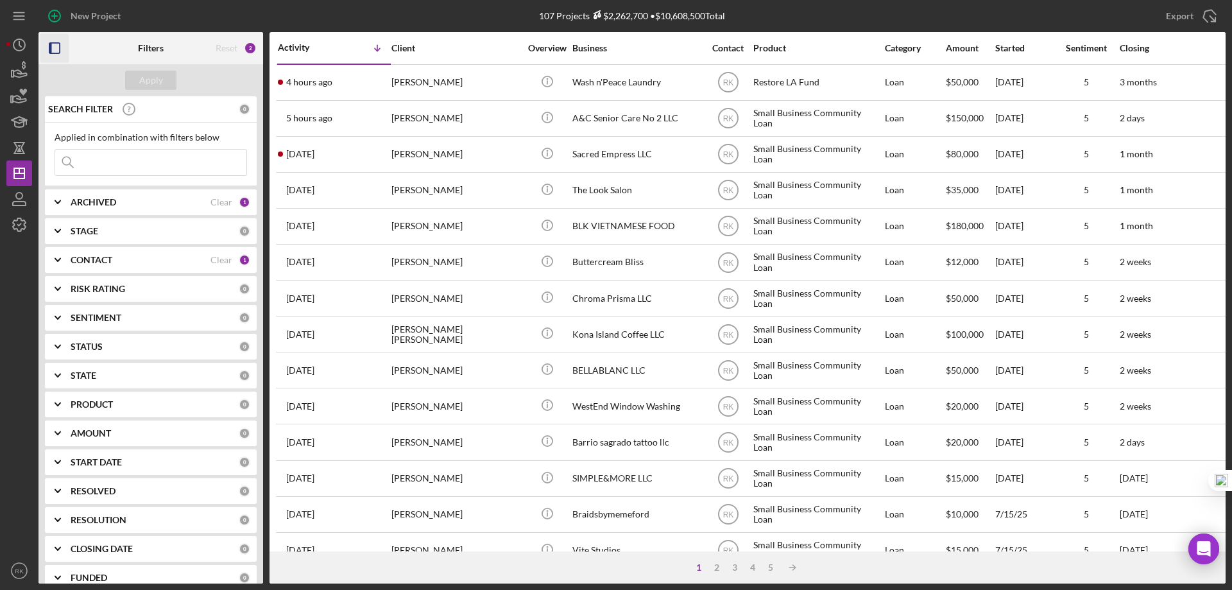
click at [58, 48] on icon "button" at bounding box center [54, 48] width 29 height 29
